Goal: Check status: Check status

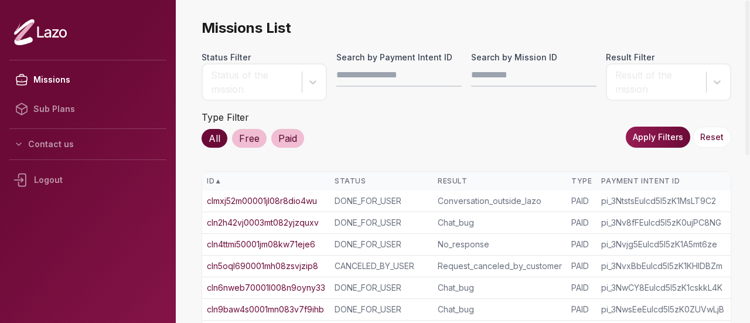
click at [391, 76] on input "Search by Payment Intent ID" at bounding box center [398, 74] width 125 height 23
type input "**********"
click at [669, 139] on button "Apply Filters" at bounding box center [658, 137] width 64 height 21
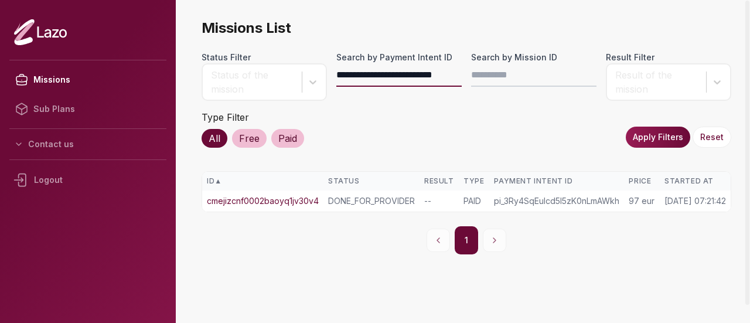
click at [403, 72] on input "**********" at bounding box center [398, 74] width 125 height 23
paste input "**********"
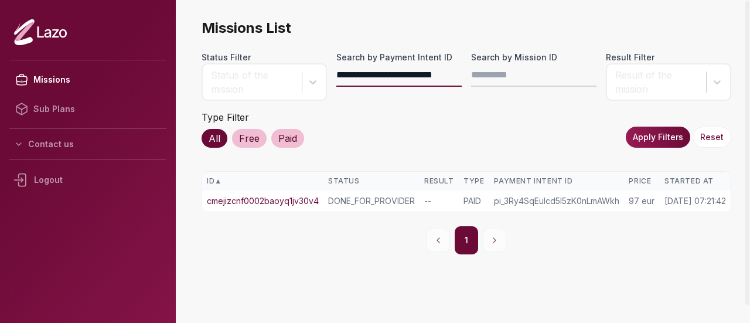
type input "**********"
click at [637, 134] on button "Apply Filters" at bounding box center [658, 137] width 64 height 21
click at [315, 200] on link "cmer2x5h40002gge1ecvmr6yi" at bounding box center [266, 201] width 119 height 12
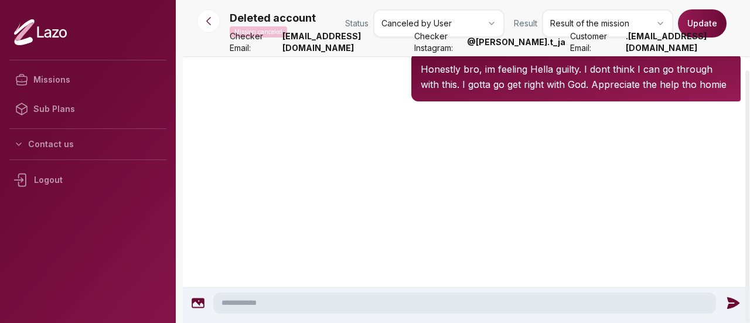
scroll to position [1010, 0]
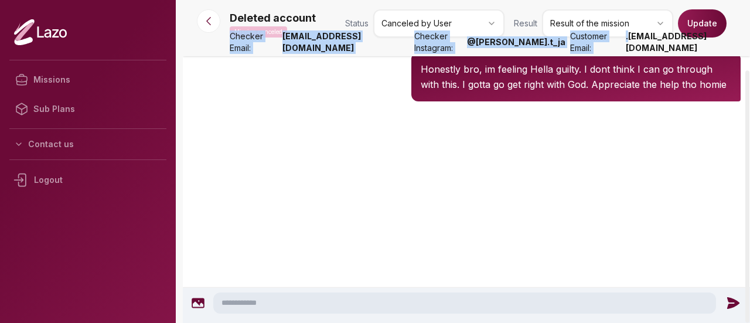
drag, startPoint x: 649, startPoint y: 47, endPoint x: 749, endPoint y: 53, distance: 100.4
click at [749, 53] on strong ".brownelishaa@gmail.com" at bounding box center [690, 41] width 129 height 23
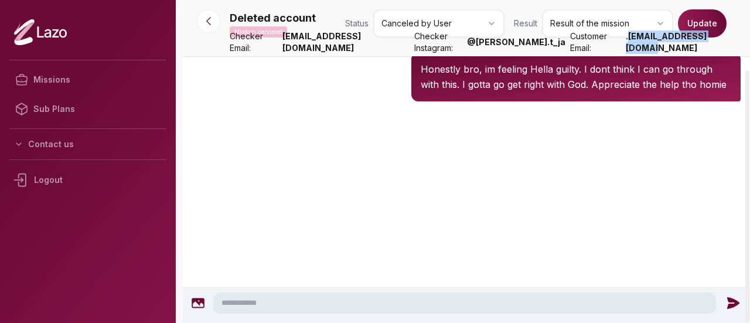
copy strong "brownelishaa@gmail.co"
click at [342, 30] on div "Deleted account 20:26 What were you thinking about for DM'ing?" at bounding box center [466, 11] width 567 height 40
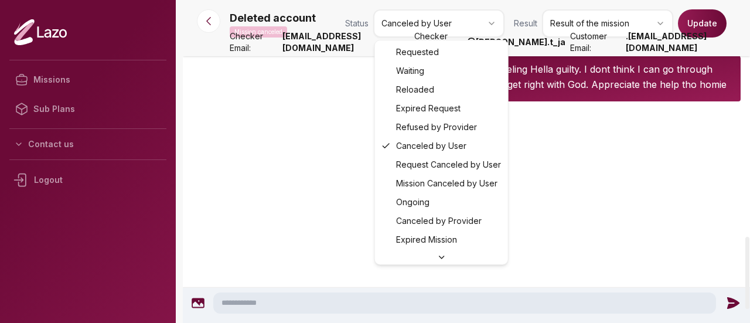
click at [454, 26] on html "Missions Sub Plans Contact us Logout Deleted account Mission canceled Status Ca…" at bounding box center [375, 161] width 750 height 323
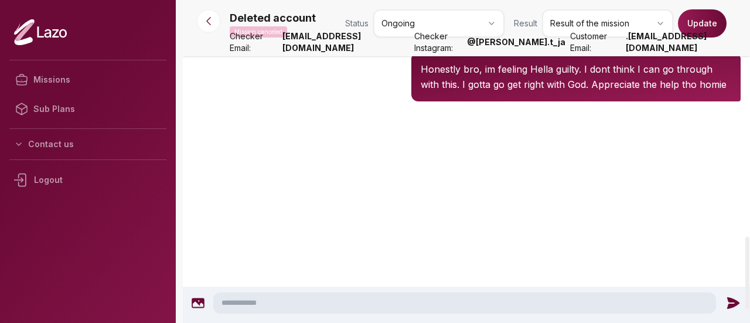
click at [292, 168] on div at bounding box center [466, 151] width 567 height 94
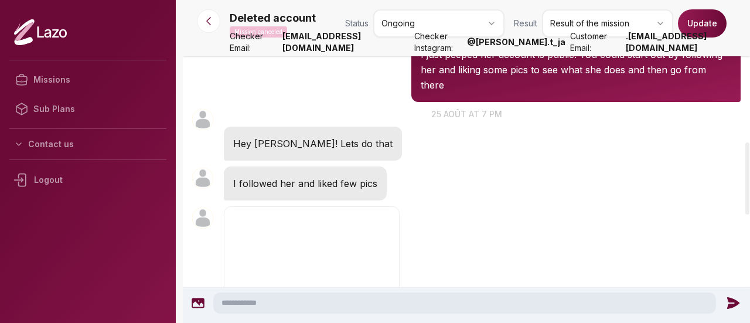
scroll to position [636, 0]
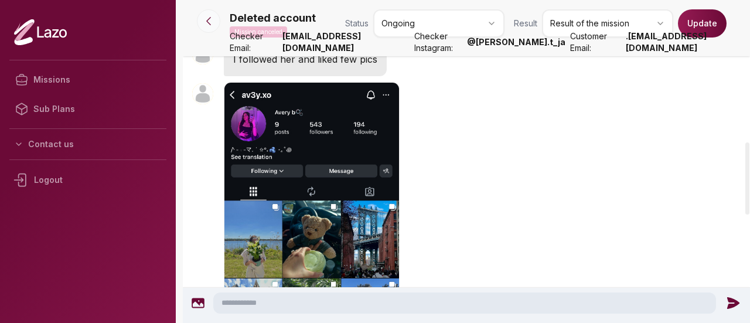
click at [205, 15] on button at bounding box center [208, 20] width 23 height 23
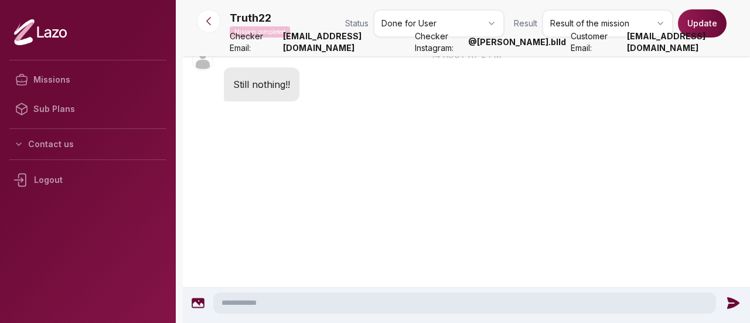
scroll to position [1817, 0]
click at [205, 24] on icon at bounding box center [209, 21] width 12 height 12
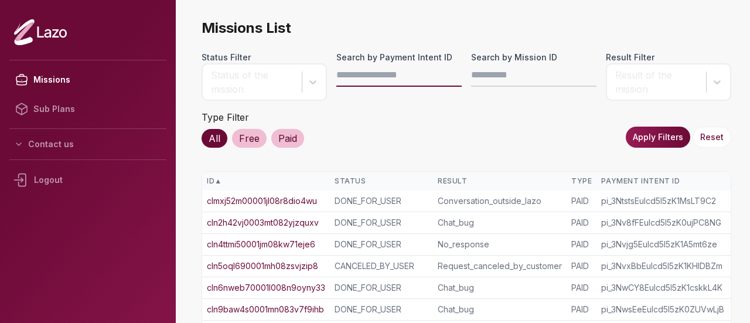
click at [378, 74] on input "Search by Payment Intent ID" at bounding box center [398, 74] width 125 height 23
paste input "**********"
type input "**********"
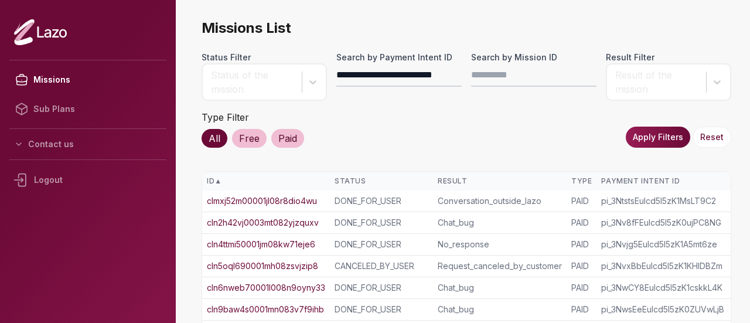
click at [640, 142] on button "Apply Filters" at bounding box center [658, 137] width 64 height 21
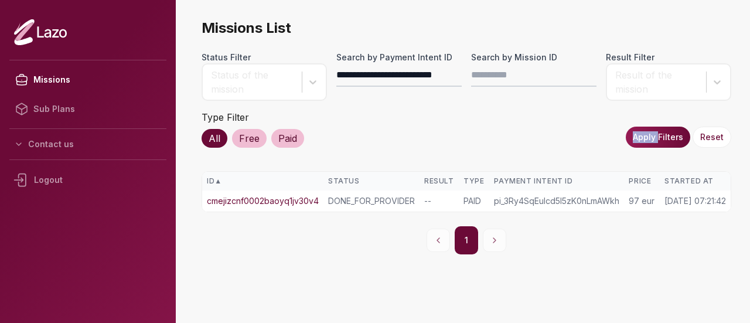
click at [250, 203] on link "cmejizcnf0002baoyq1jv30v4" at bounding box center [263, 201] width 112 height 12
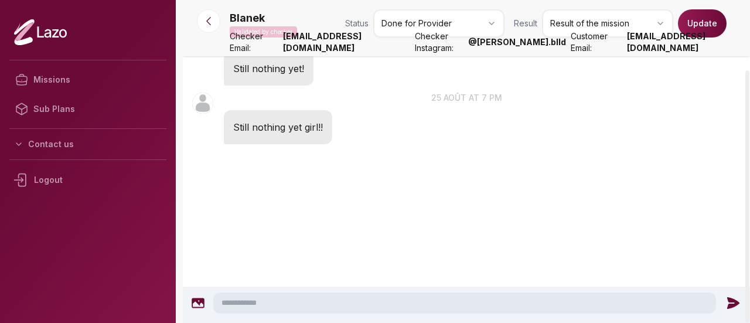
scroll to position [1523, 0]
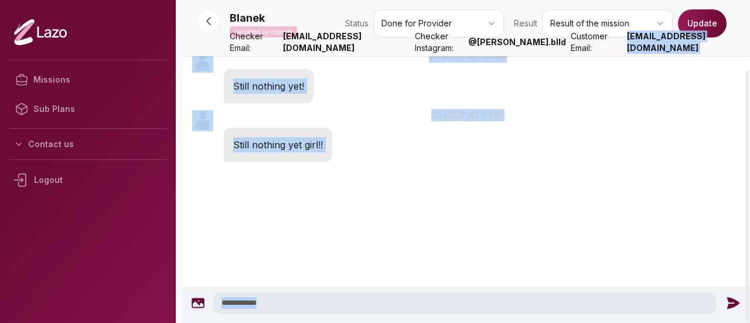
drag, startPoint x: 656, startPoint y: 47, endPoint x: 749, endPoint y: 59, distance: 93.9
click at [749, 59] on div "Blanek Validated by checker Status Done for Provider Result Result of the missi…" at bounding box center [466, 161] width 567 height 323
click at [658, 46] on strong "boer.blanka@gmail.com" at bounding box center [691, 41] width 128 height 23
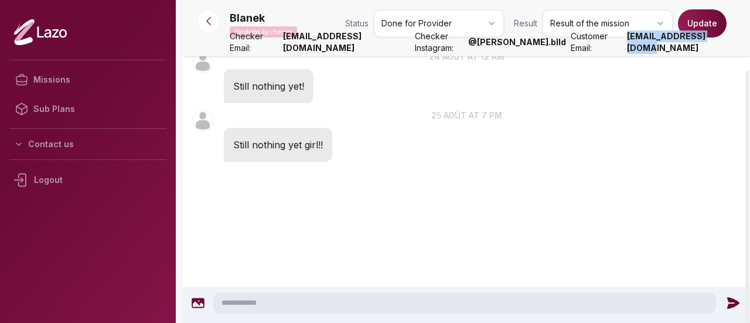
drag, startPoint x: 658, startPoint y: 46, endPoint x: 745, endPoint y: 49, distance: 87.3
click at [745, 49] on strong "boer.blanka@gmail.com" at bounding box center [691, 41] width 128 height 23
copy strong "boer.blanka@gmail.co"
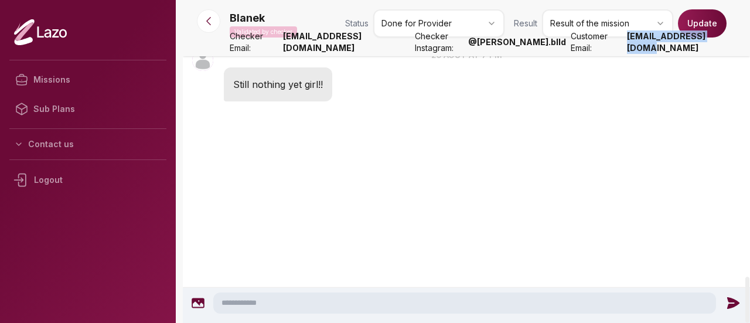
scroll to position [1733, 0]
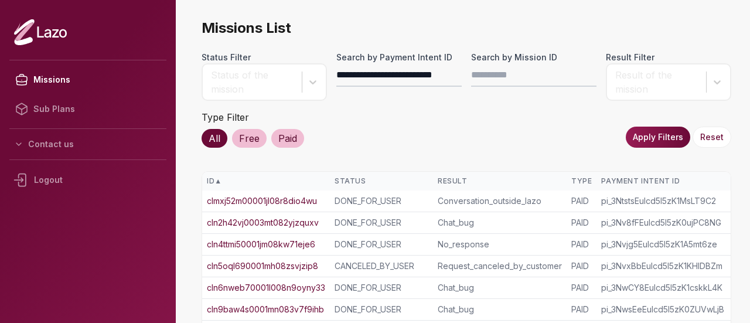
scroll to position [0, 15]
type input "**********"
click at [675, 137] on button "Apply Filters" at bounding box center [658, 137] width 64 height 21
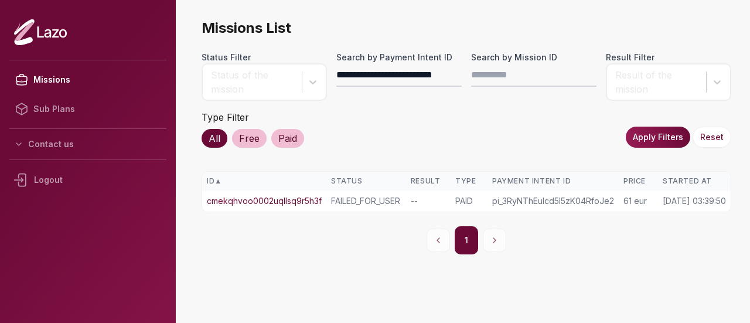
click at [288, 199] on link "cmekqhvoo0002uqllsq9r5h3f" at bounding box center [264, 201] width 115 height 12
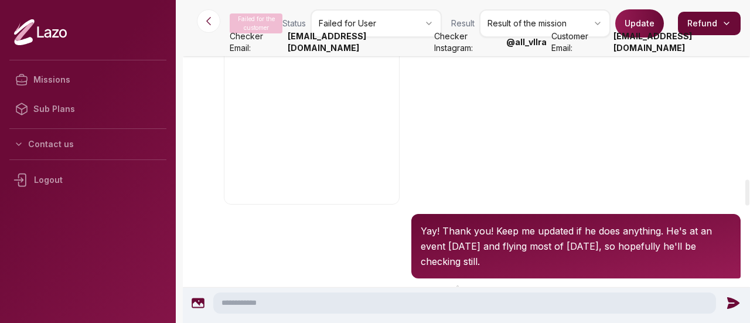
scroll to position [2037, 0]
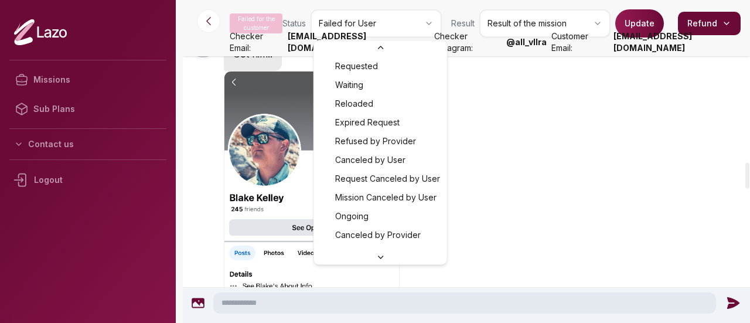
click at [368, 25] on html "Missions Sub Plans Contact us Logout Failed for the customer Status Failed for …" at bounding box center [375, 161] width 750 height 323
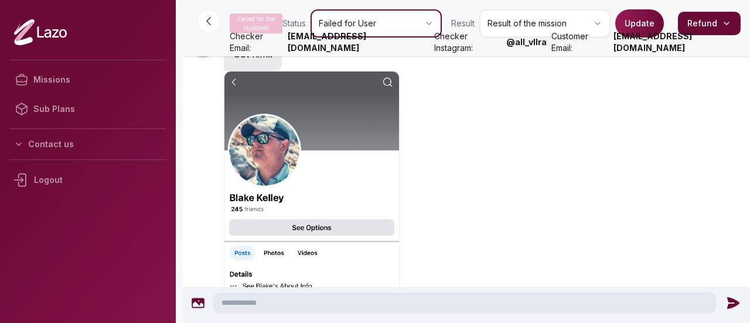
click at [523, 188] on html "Missions Sub Plans Contact us Logout Failed for the customer Status Failed for …" at bounding box center [375, 161] width 750 height 323
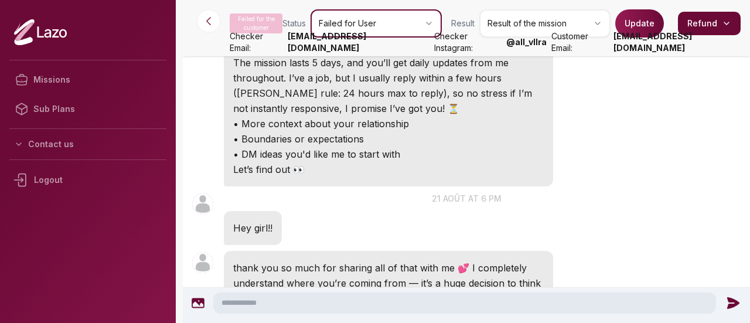
scroll to position [0, 0]
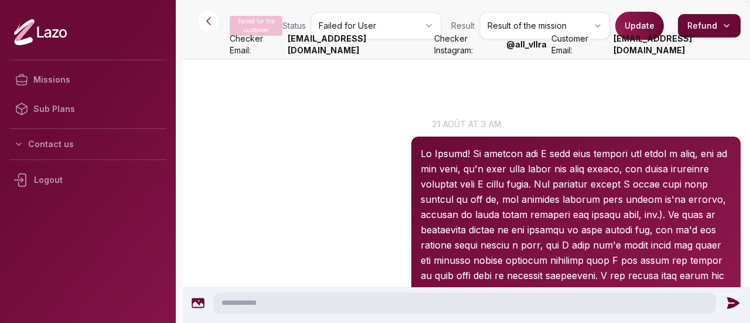
click at [273, 22] on p "Failed for the customer" at bounding box center [256, 26] width 53 height 20
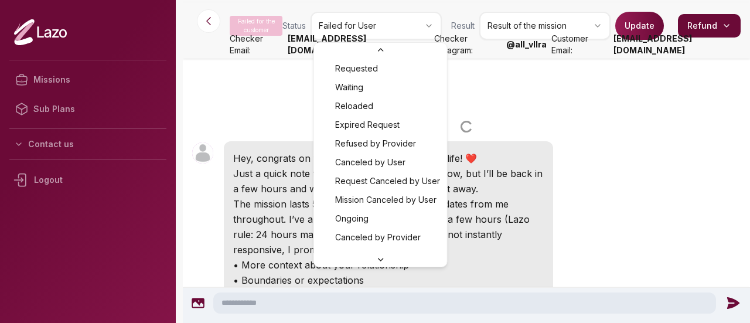
click at [374, 27] on html "Missions Sub Plans Contact us Logout Failed for the customer Status Failed for …" at bounding box center [375, 161] width 750 height 323
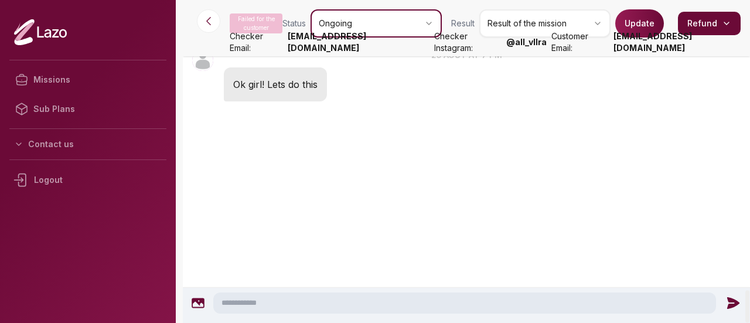
scroll to position [3701, 0]
click at [382, 192] on div at bounding box center [466, 151] width 567 height 94
click at [262, 25] on p "Failed for the customer" at bounding box center [256, 23] width 53 height 20
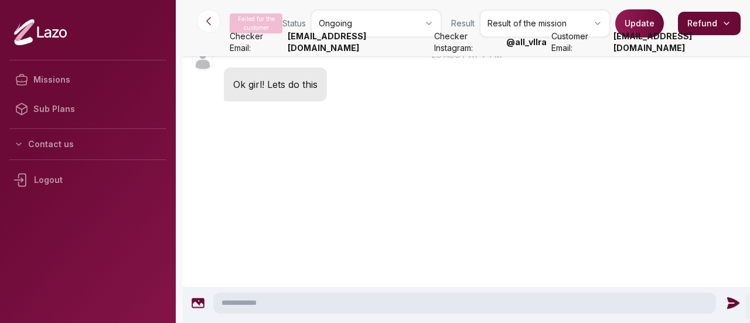
drag, startPoint x: 381, startPoint y: 161, endPoint x: 382, endPoint y: 141, distance: 19.9
